Goal: Navigation & Orientation: Find specific page/section

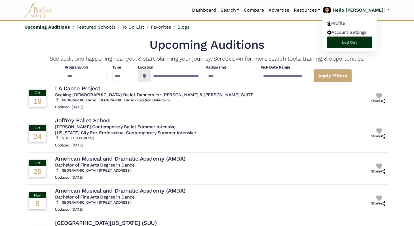
click at [364, 41] on link "Log Out" at bounding box center [349, 42] width 45 height 11
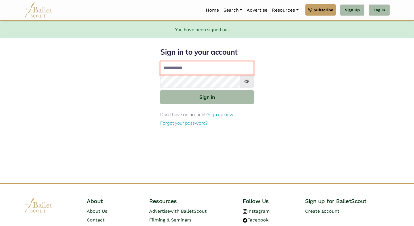
click at [191, 73] on input "**********" at bounding box center [207, 68] width 94 height 14
type input "**********"
click at [160, 90] on button "Sign in" at bounding box center [207, 97] width 94 height 14
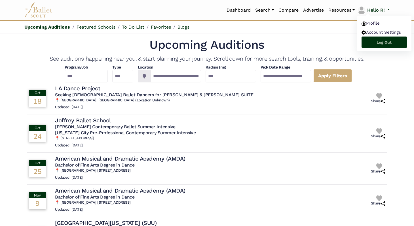
click at [379, 39] on link "Log Out" at bounding box center [384, 42] width 45 height 11
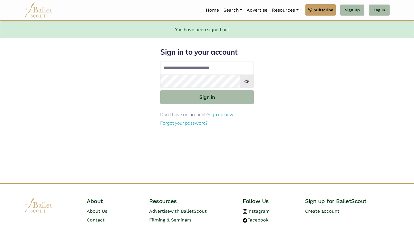
type input "**********"
click at [160, 90] on button "Sign in" at bounding box center [207, 97] width 94 height 14
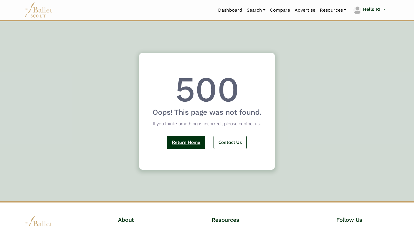
click at [182, 146] on link "Return Home" at bounding box center [186, 142] width 38 height 13
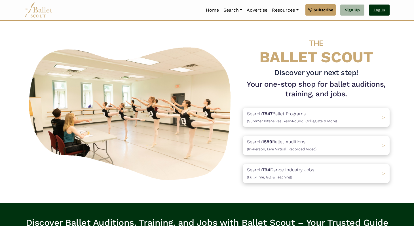
click at [387, 6] on link "Log In" at bounding box center [379, 10] width 21 height 11
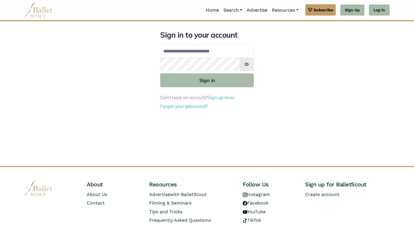
type input "**********"
click at [160, 73] on button "Sign in" at bounding box center [207, 80] width 94 height 14
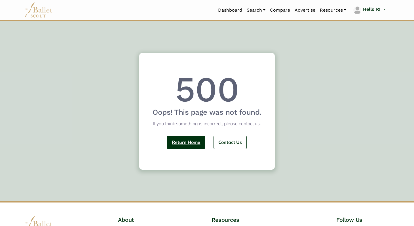
click at [181, 148] on link "Return Home" at bounding box center [186, 142] width 38 height 13
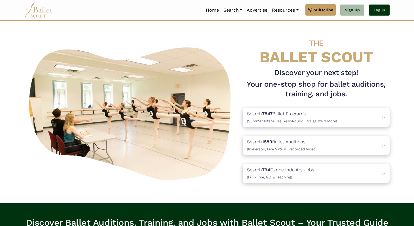
click at [378, 6] on link "Log In" at bounding box center [379, 10] width 21 height 11
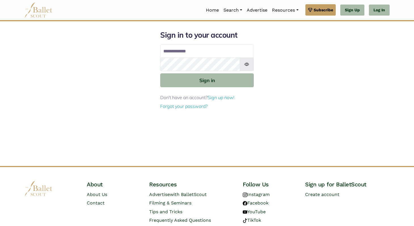
click at [139, 43] on div "Sign in to your account Email address Password Sign in Don't have an account? S…" at bounding box center [207, 98] width 374 height 136
click at [181, 48] on input "Email address" at bounding box center [207, 52] width 94 height 14
click at [207, 52] on input "**********" at bounding box center [207, 52] width 94 height 14
type input "**********"
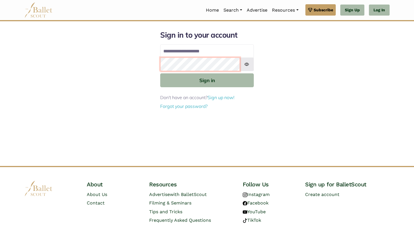
click at [160, 73] on button "Sign in" at bounding box center [207, 80] width 94 height 14
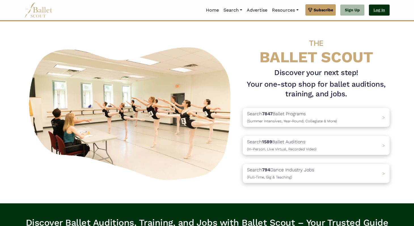
click at [377, 11] on link "Log In" at bounding box center [379, 10] width 21 height 11
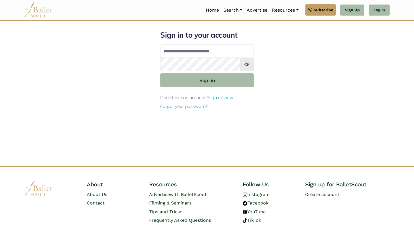
type input "**********"
click at [160, 73] on button "Sign in" at bounding box center [207, 80] width 94 height 14
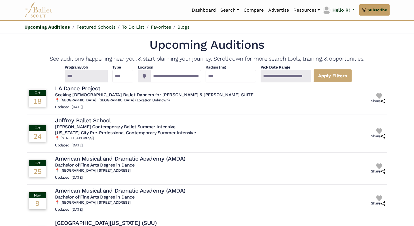
click at [76, 81] on div at bounding box center [85, 76] width 43 height 12
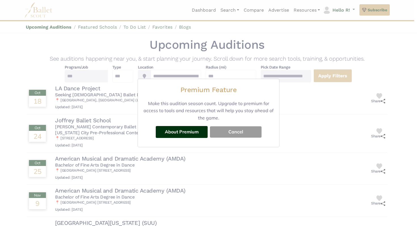
click at [235, 130] on button "Cancel" at bounding box center [236, 131] width 52 height 11
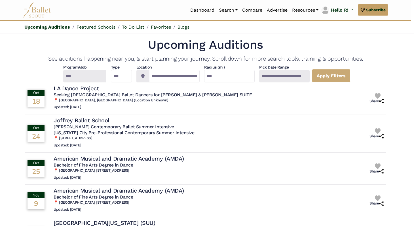
click at [292, 74] on div at bounding box center [284, 76] width 50 height 12
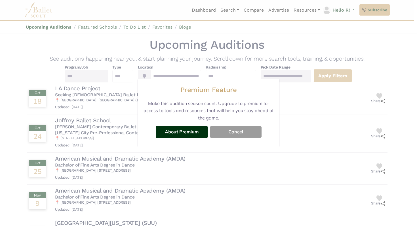
click at [226, 130] on button "Cancel" at bounding box center [236, 131] width 52 height 11
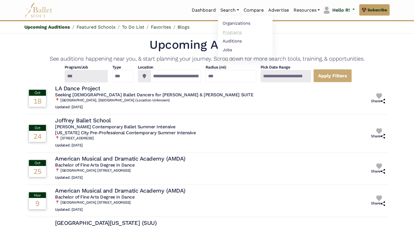
click at [230, 35] on link "Programs" at bounding box center [245, 32] width 54 height 9
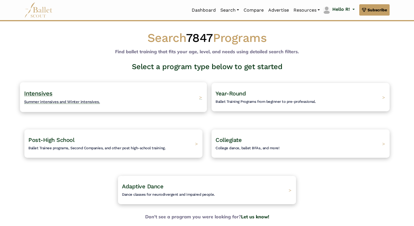
click at [110, 98] on div "Intensives Summer intensives and Winter intensives. >" at bounding box center [113, 97] width 187 height 30
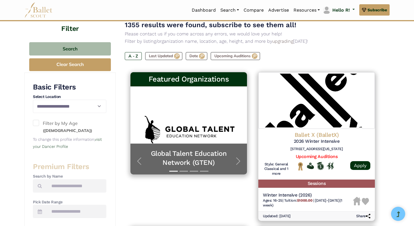
scroll to position [59, 0]
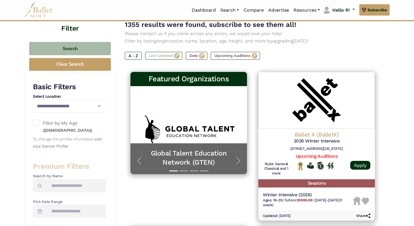
click at [174, 58] on label "Last Updated" at bounding box center [163, 56] width 37 height 8
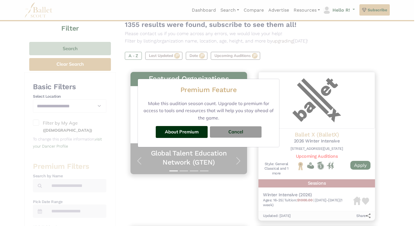
click at [204, 61] on div "Premium Feature Make this audition season count. Upgrade to premium for access …" at bounding box center [208, 113] width 417 height 226
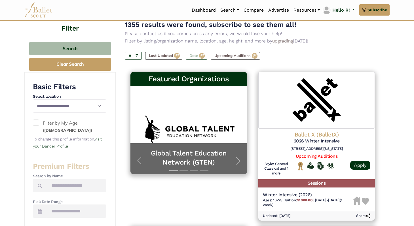
click at [200, 58] on label "Date" at bounding box center [197, 56] width 22 height 8
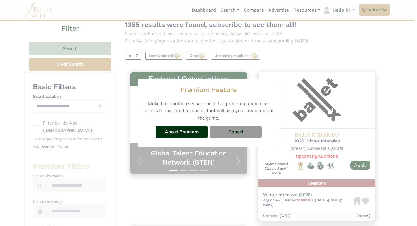
click at [212, 59] on div "Premium Feature Make this audition season count. Upgrade to premium for access …" at bounding box center [208, 113] width 417 height 226
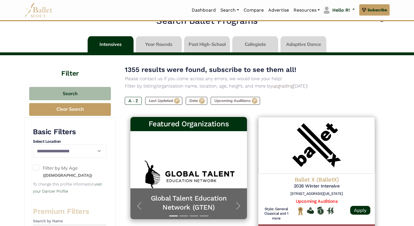
scroll to position [9, 0]
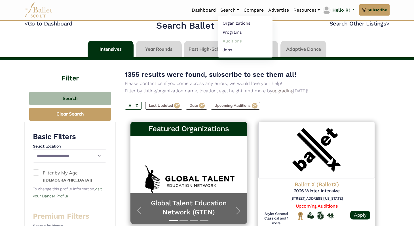
click at [231, 44] on link "Auditions" at bounding box center [245, 41] width 54 height 9
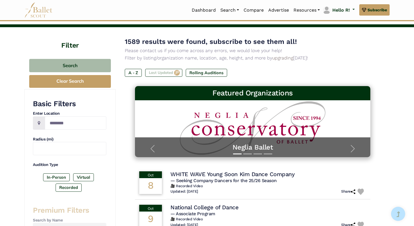
scroll to position [29, 0]
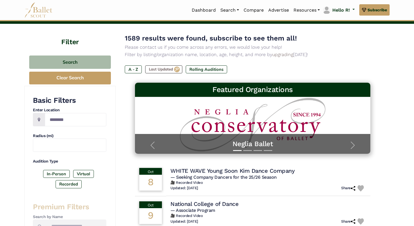
click at [164, 63] on div "1589 results were found, subscribe to see them all! Please contact us if you co…" at bounding box center [253, 58] width 256 height 50
click at [163, 73] on label "Last Updated" at bounding box center [163, 70] width 37 height 8
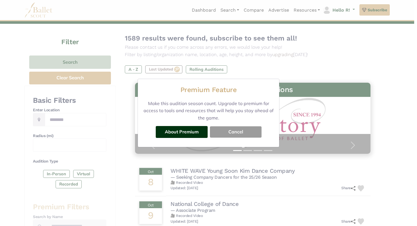
click at [241, 135] on button "Cancel" at bounding box center [236, 131] width 52 height 11
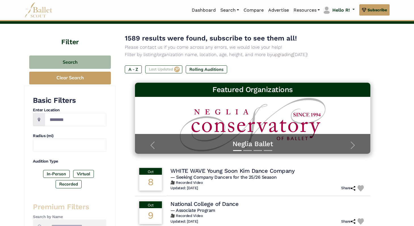
click at [156, 66] on label "Last Updated" at bounding box center [163, 70] width 37 height 8
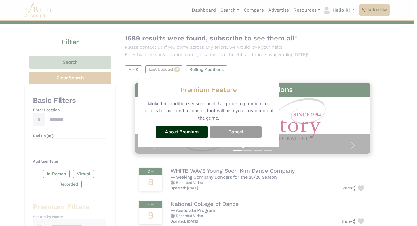
click at [249, 132] on button "Cancel" at bounding box center [236, 131] width 52 height 11
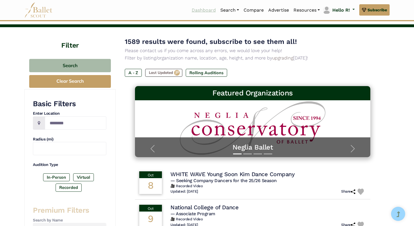
scroll to position [14, 0]
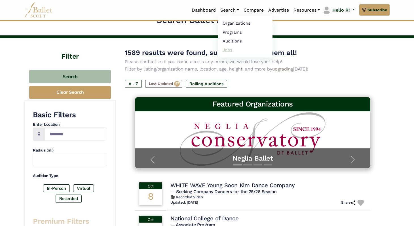
click at [229, 51] on link "Jobs" at bounding box center [245, 49] width 54 height 9
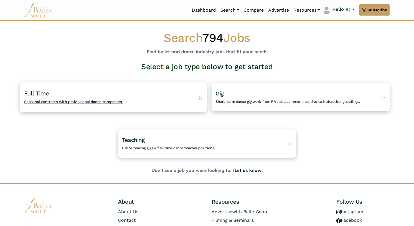
click at [160, 91] on div "Full Time Seasonal contracts with professional dance companies. >" at bounding box center [113, 97] width 187 height 30
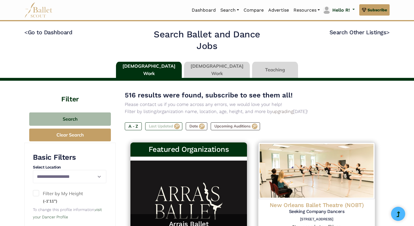
click at [167, 125] on label "Last Updated" at bounding box center [163, 127] width 37 height 8
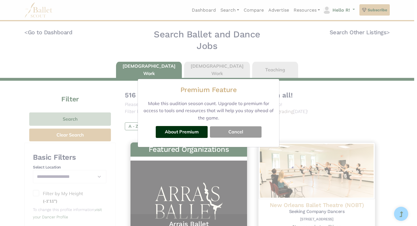
click at [231, 132] on button "Cancel" at bounding box center [236, 131] width 52 height 11
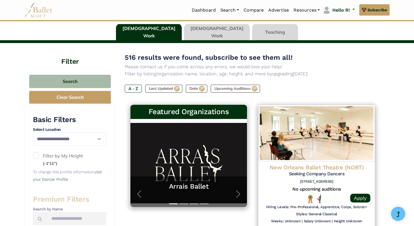
scroll to position [47, 0]
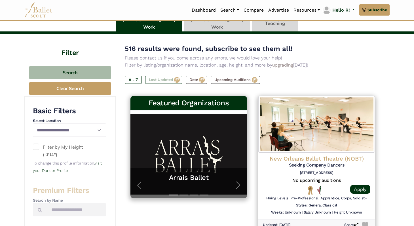
click at [171, 79] on label "Last Updated" at bounding box center [163, 80] width 37 height 8
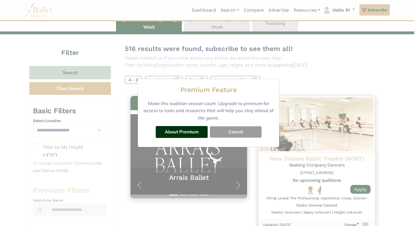
click at [225, 130] on button "Cancel" at bounding box center [236, 131] width 52 height 11
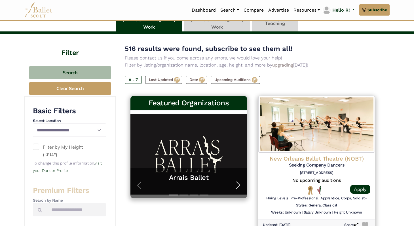
click at [230, 178] on button "Next" at bounding box center [238, 185] width 18 height 26
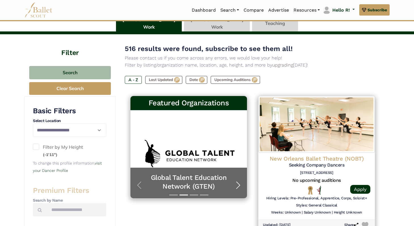
click at [231, 181] on button "Next" at bounding box center [238, 185] width 18 height 26
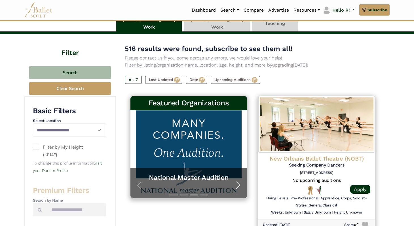
click at [231, 181] on button "Next" at bounding box center [238, 185] width 18 height 26
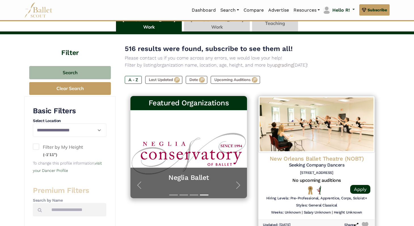
click at [189, 75] on div "516 results were found, subscribe to see them all! Please contact us if you com…" at bounding box center [253, 68] width 256 height 50
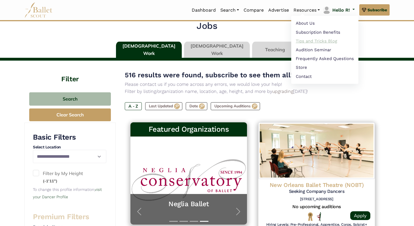
scroll to position [14, 0]
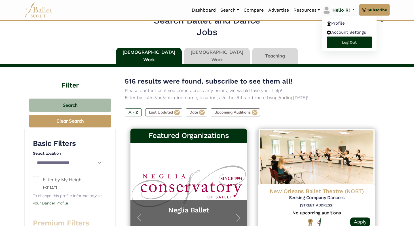
click at [343, 44] on link "Log Out" at bounding box center [349, 42] width 45 height 11
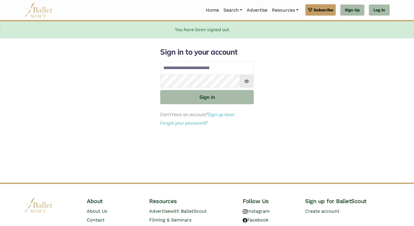
type input "**********"
click at [160, 90] on button "Sign in" at bounding box center [207, 97] width 94 height 14
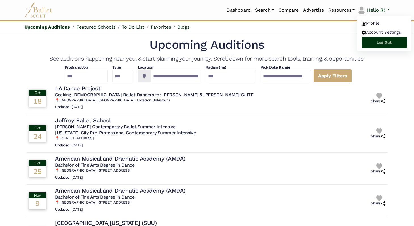
click at [375, 45] on link "Log Out" at bounding box center [384, 42] width 45 height 11
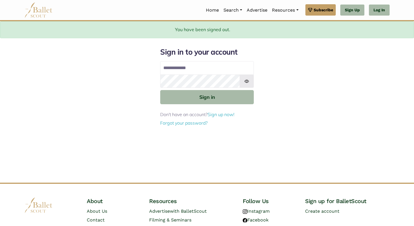
click at [284, 47] on div "Sign in to your account Email address Password Sign in Don't have an account? S…" at bounding box center [207, 115] width 374 height 136
click at [209, 68] on input "Email address" at bounding box center [207, 68] width 94 height 14
click at [271, 55] on div "Sign in to your account Email address Password Sign in Don't have an account? S…" at bounding box center [207, 115] width 374 height 136
click at [216, 70] on input "Email address" at bounding box center [207, 68] width 94 height 14
click at [283, 60] on div "Sign in to your account Email address Password Sign in Don't have an account? S…" at bounding box center [207, 115] width 374 height 136
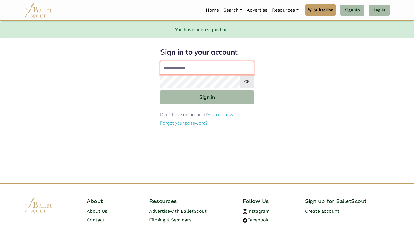
click at [223, 69] on input "Email address" at bounding box center [207, 68] width 94 height 14
click at [307, 62] on div "Sign in to your account Email address Password Sign in Don't have an account? S…" at bounding box center [207, 115] width 374 height 136
click at [206, 68] on input "Email address" at bounding box center [207, 68] width 94 height 14
type input "**********"
click at [160, 90] on button "Sign in" at bounding box center [207, 97] width 94 height 14
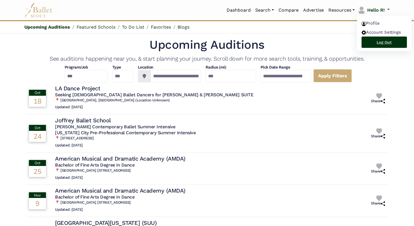
click at [381, 44] on link "Log Out" at bounding box center [384, 42] width 45 height 11
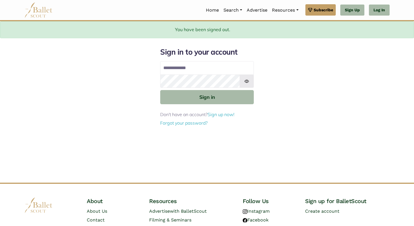
click at [292, 48] on div "Sign in to your account Email address Password Sign in Don't have an account? S…" at bounding box center [207, 115] width 374 height 136
click at [186, 68] on input "Email address" at bounding box center [207, 68] width 94 height 14
type input "**********"
click at [160, 90] on button "Sign in" at bounding box center [207, 97] width 94 height 14
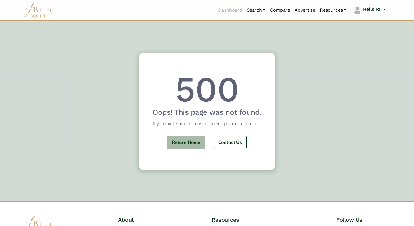
click at [229, 8] on link "Dashboard" at bounding box center [230, 10] width 29 height 12
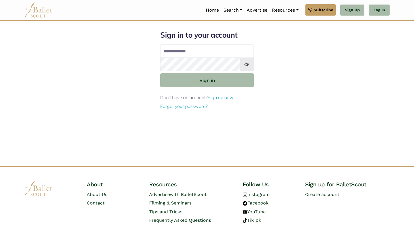
click at [308, 49] on div "Sign in to your account Email address Password Sign in Don't have an account? S…" at bounding box center [207, 98] width 374 height 136
click at [187, 53] on input "Email address" at bounding box center [207, 52] width 94 height 14
click at [286, 94] on div "Sign in to your account Email address Password Sign in Don't have an account? S…" at bounding box center [207, 98] width 374 height 136
click at [225, 54] on input "Email address" at bounding box center [207, 52] width 94 height 14
click at [211, 52] on input "Email address" at bounding box center [207, 52] width 94 height 14
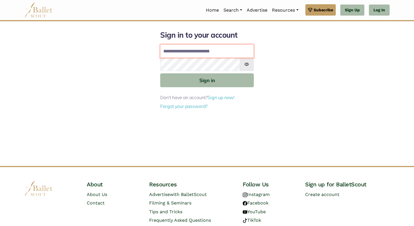
type input "**********"
click at [160, 73] on button "Sign in" at bounding box center [207, 80] width 94 height 14
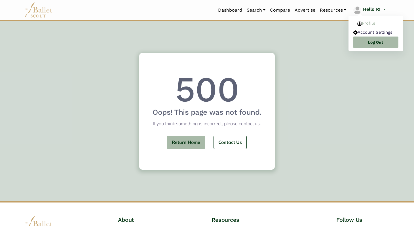
click at [367, 21] on link "Profile" at bounding box center [376, 23] width 46 height 9
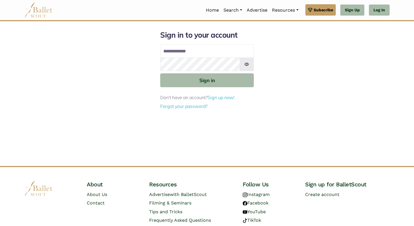
click at [284, 36] on div "Sign in to your account Email address Password Sign in Don't have an account? S…" at bounding box center [207, 98] width 374 height 136
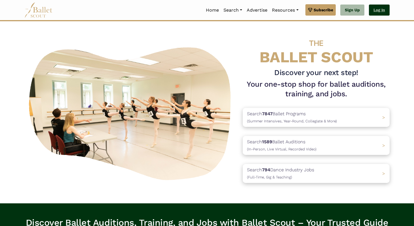
click at [379, 14] on link "Log In" at bounding box center [379, 10] width 21 height 11
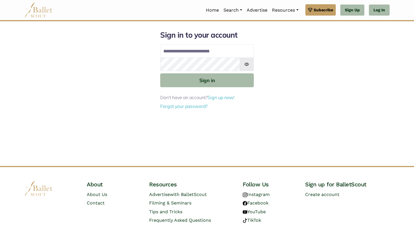
type input "**********"
click at [160, 73] on button "Sign in" at bounding box center [207, 80] width 94 height 14
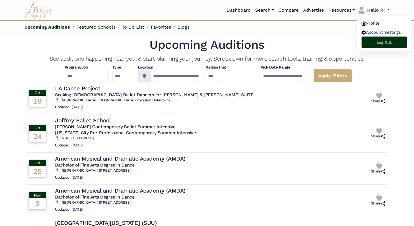
click at [371, 43] on link "Log Out" at bounding box center [384, 42] width 45 height 11
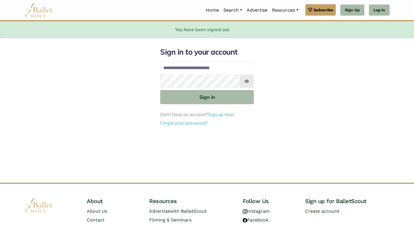
type input "**********"
click at [160, 90] on button "Sign in" at bounding box center [207, 97] width 94 height 14
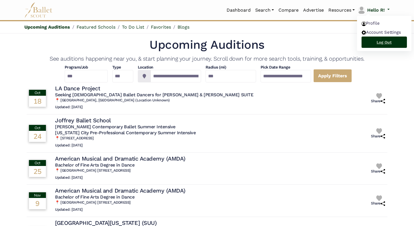
click at [376, 37] on link "Log Out" at bounding box center [384, 42] width 45 height 11
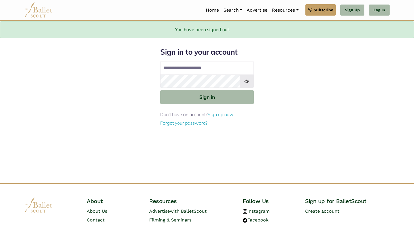
click at [207, 71] on input "**********" at bounding box center [207, 68] width 94 height 14
click at [216, 66] on input "**********" at bounding box center [207, 68] width 94 height 14
type input "**********"
click at [160, 90] on button "Sign in" at bounding box center [207, 97] width 94 height 14
